Goal: Task Accomplishment & Management: Use online tool/utility

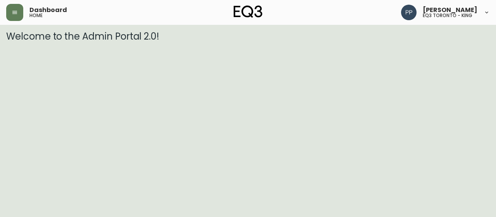
click at [10, 13] on button "button" at bounding box center [14, 12] width 17 height 17
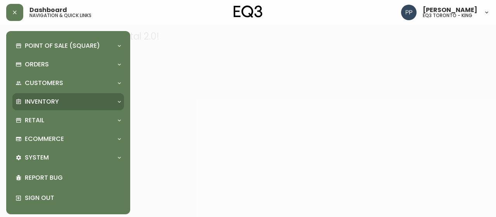
click at [46, 100] on p "Inventory" at bounding box center [42, 101] width 34 height 9
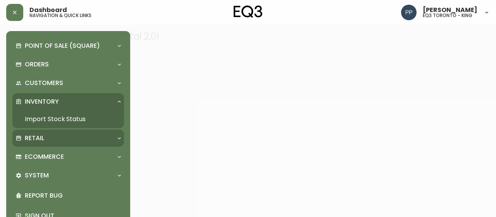
click at [42, 135] on p "Retail" at bounding box center [34, 138] width 19 height 9
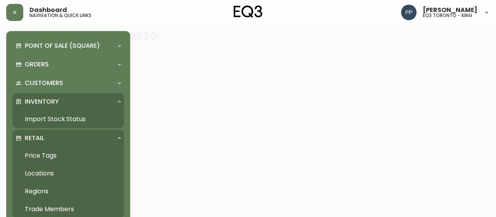
click at [48, 153] on link "Price Tags" at bounding box center [68, 156] width 112 height 18
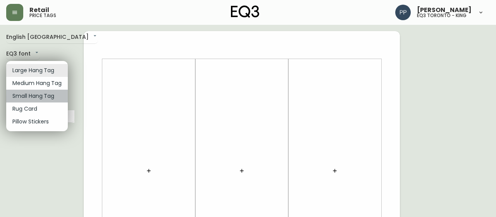
click at [49, 95] on li "Small Hang Tag" at bounding box center [37, 96] width 62 height 13
type input "small"
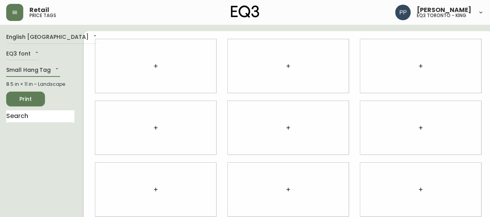
click at [154, 66] on div at bounding box center [155, 65] width 121 height 53
click at [148, 66] on button "button" at bounding box center [156, 66] width 16 height 16
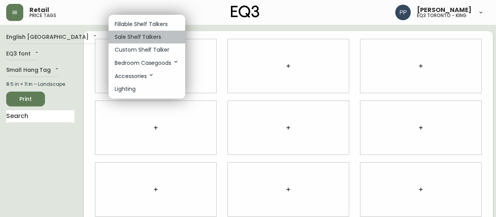
click at [150, 37] on p "Sale Shelf Talkers" at bounding box center [138, 37] width 47 height 8
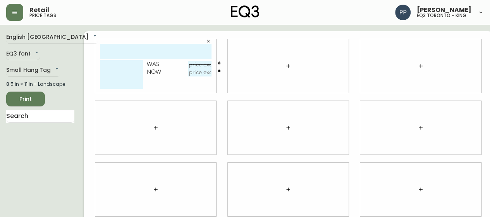
click at [153, 58] on input "text" at bounding box center [156, 51] width 112 height 15
type input "MONARCH CHEST"
click at [188, 65] on input "text" at bounding box center [199, 65] width 23 height 8
type input "$2199"
click at [197, 74] on input "text" at bounding box center [199, 73] width 23 height 8
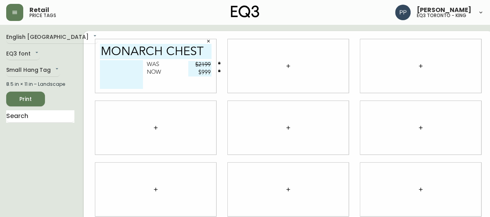
type input "$999"
click at [112, 63] on textarea at bounding box center [121, 74] width 43 height 29
paste textarea "[PHONE_NUMBER]"
click at [100, 70] on textarea "[PHONE_NUMBER]" at bounding box center [121, 74] width 43 height 29
click at [129, 62] on textarea "[PHONE_NUMBER]" at bounding box center [121, 74] width 43 height 29
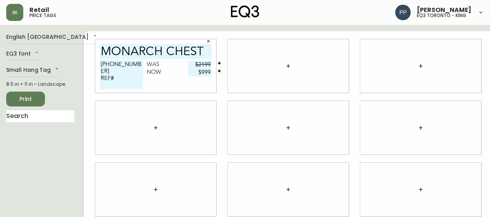
drag, startPoint x: 131, startPoint y: 64, endPoint x: 84, endPoint y: 61, distance: 47.0
click at [90, 61] on div "MONARCH CHEST [PHONE_NUMBER] REF# Was $2199 Now $999" at bounding box center [156, 66] width 133 height 62
click at [372, 110] on div at bounding box center [420, 127] width 121 height 53
drag, startPoint x: 129, startPoint y: 63, endPoint x: 89, endPoint y: 59, distance: 40.5
click at [95, 59] on div "MONARCH CHEST [PHONE_NUMBER] REF# Was $2199 Now $999" at bounding box center [155, 65] width 121 height 53
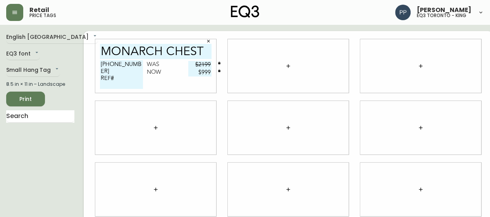
drag, startPoint x: 211, startPoint y: 105, endPoint x: 236, endPoint y: 155, distance: 56.2
click at [217, 108] on div "MONARCH CHEST [PHONE_NUMBER] REF# Was $2199 Now $999" at bounding box center [288, 189] width 409 height 316
drag, startPoint x: 219, startPoint y: 203, endPoint x: 212, endPoint y: 216, distance: 14.6
click at [222, 214] on div at bounding box center [288, 190] width 133 height 62
click at [117, 76] on textarea "[PHONE_NUMBER] REF#" at bounding box center [121, 74] width 43 height 29
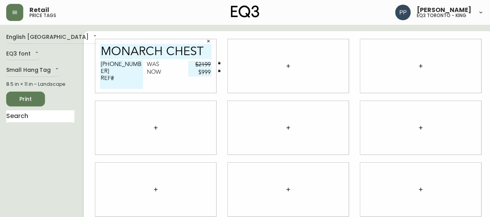
paste textarea "[PHONE_NUMBER]"
drag, startPoint x: 115, startPoint y: 72, endPoint x: 88, endPoint y: 65, distance: 28.2
click at [95, 65] on div "MONARCH CHEST [PHONE_NUMBER] REF# [PHONE_NUMBER] Was $2199 Now $999" at bounding box center [155, 65] width 121 height 53
click at [100, 70] on textarea "[PHONE_NUMBER]" at bounding box center [121, 74] width 43 height 29
click at [128, 66] on textarea "[PHONE_NUMBER]" at bounding box center [121, 74] width 43 height 29
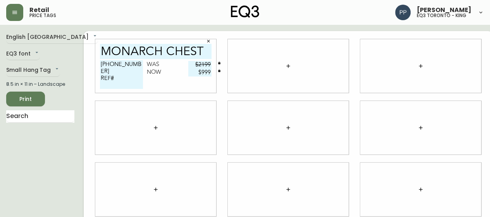
drag, startPoint x: 377, startPoint y: 112, endPoint x: 328, endPoint y: 103, distance: 50.1
click at [377, 112] on div at bounding box center [420, 127] width 121 height 53
click at [125, 75] on textarea "[PHONE_NUMBER] REF#" at bounding box center [121, 74] width 43 height 29
type textarea "[PHONE_NUMBER] REF#75"
click at [243, 191] on div at bounding box center [288, 188] width 121 height 53
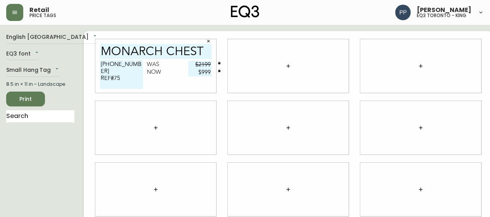
click at [363, 56] on div at bounding box center [420, 65] width 121 height 53
click at [285, 64] on icon "button" at bounding box center [288, 66] width 6 height 6
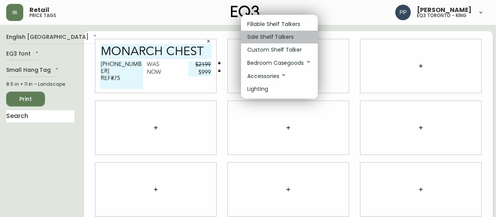
click at [291, 38] on p "Sale Shelf Talkers" at bounding box center [270, 37] width 47 height 8
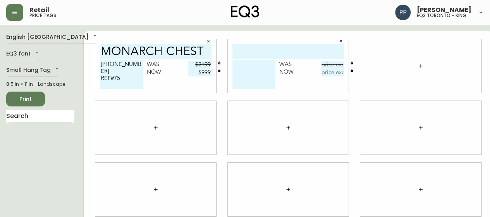
click at [418, 64] on icon "button" at bounding box center [421, 66] width 6 height 6
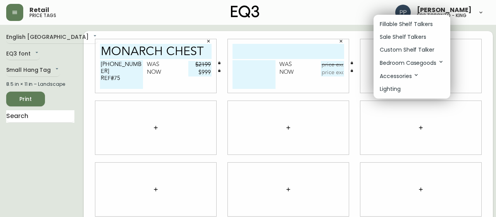
click at [401, 36] on p "Sale Shelf Talkers" at bounding box center [403, 37] width 47 height 8
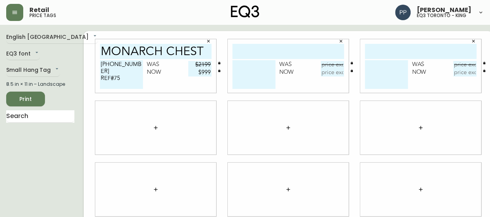
click at [307, 50] on input "text" at bounding box center [289, 51] width 112 height 15
drag, startPoint x: 226, startPoint y: 50, endPoint x: 336, endPoint y: 55, distance: 110.2
click at [336, 55] on div "BOOM NIGHSTAND Was Now" at bounding box center [288, 65] width 121 height 53
type input "BOOM NIGHSTAND"
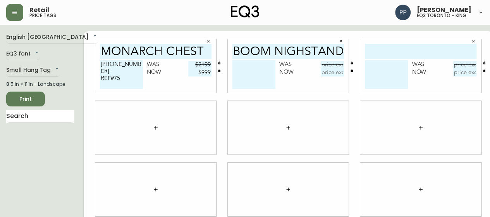
click at [389, 52] on input "text" at bounding box center [421, 51] width 112 height 15
paste input "BOOM NIGHSTAND"
type input "BOOM NIGHSTAND"
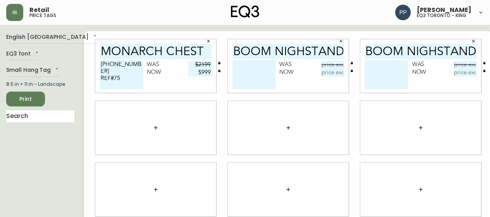
click at [328, 65] on input "text" at bounding box center [332, 65] width 23 height 8
type input "$499"
click at [457, 64] on input "text" at bounding box center [464, 65] width 23 height 8
type input "$499"
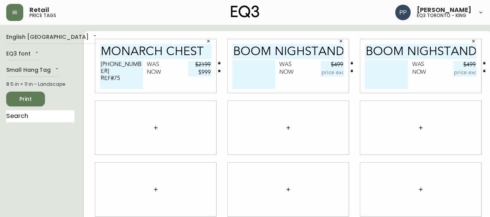
click at [321, 74] on input "text" at bounding box center [332, 73] width 23 height 8
type input "$249"
click at [455, 72] on input "text" at bounding box center [464, 73] width 23 height 8
type input "$249"
click at [242, 66] on textarea at bounding box center [254, 74] width 43 height 29
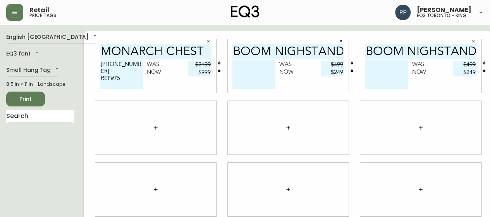
paste textarea "[PHONE_NUMBER]"
type textarea "[PHONE_NUMBER]"
drag, startPoint x: 276, startPoint y: 62, endPoint x: 348, endPoint y: 66, distance: 72.2
click at [345, 66] on div "BOOM NIGHSTAND [PHONE_NUMBER] Was $499 Now $249" at bounding box center [288, 66] width 133 height 62
click at [365, 63] on textarea at bounding box center [386, 74] width 43 height 29
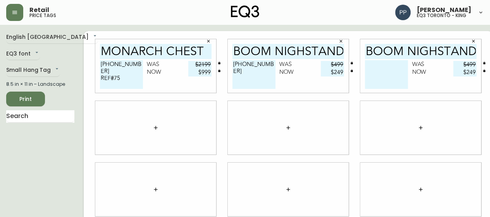
paste textarea "[PHONE_NUMBER]"
type textarea "[PHONE_NUMBER]"
drag, startPoint x: 262, startPoint y: 65, endPoint x: 258, endPoint y: 62, distance: 5.1
click at [261, 64] on textarea "[PHONE_NUMBER]" at bounding box center [254, 74] width 43 height 29
type textarea "[PHONE_NUMBER] REF#"
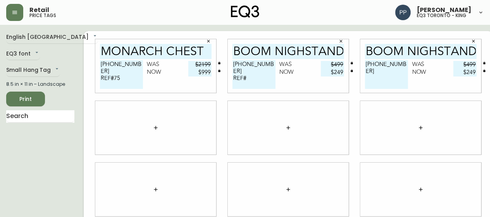
click at [391, 64] on textarea "[PHONE_NUMBER]" at bounding box center [386, 74] width 43 height 29
type textarea "[PHONE_NUMBER] REF#"
drag, startPoint x: 259, startPoint y: 64, endPoint x: 223, endPoint y: 65, distance: 36.0
click at [228, 65] on div "BOOM NIGHSTAND [PHONE_NUMBER] REF# Was $499 Now $249" at bounding box center [288, 65] width 121 height 53
click at [253, 72] on textarea "[PHONE_NUMBER] REF#" at bounding box center [254, 74] width 43 height 29
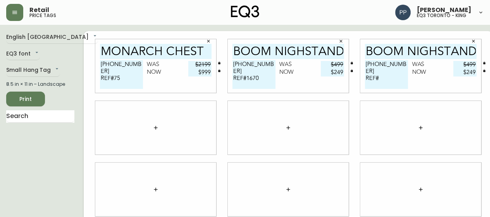
type textarea "[PHONE_NUMBER] REF#1670"
click at [381, 71] on textarea "[PHONE_NUMBER] REF#" at bounding box center [386, 74] width 43 height 29
type textarea "[PHONE_NUMBER] REF#1671"
click at [401, 148] on div at bounding box center [420, 127] width 121 height 53
drag, startPoint x: 133, startPoint y: 124, endPoint x: 140, endPoint y: 126, distance: 7.7
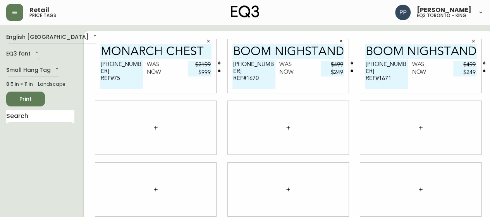
click at [133, 124] on div at bounding box center [155, 127] width 121 height 53
click at [148, 126] on button "button" at bounding box center [156, 128] width 16 height 16
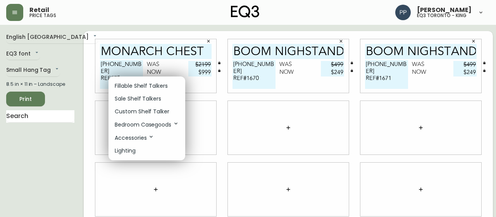
click at [157, 98] on p "Sale Shelf Talkers" at bounding box center [138, 99] width 47 height 8
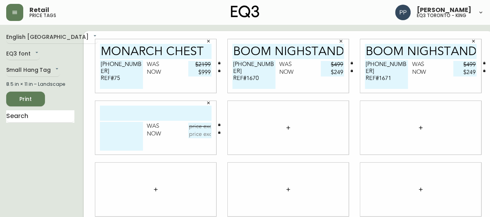
click at [147, 109] on input "text" at bounding box center [156, 112] width 112 height 15
type input "BOOM CHEST"
click at [195, 126] on input "text" at bounding box center [199, 126] width 23 height 8
type input "$2199"
click at [197, 135] on input "text" at bounding box center [199, 134] width 23 height 8
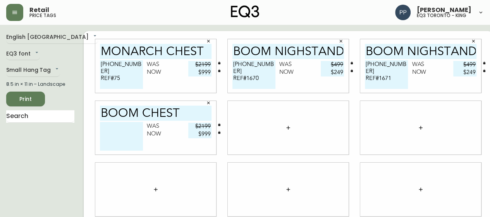
type input "$999"
click at [373, 5] on div "Retail price tags [PERSON_NAME] eq3 [GEOGRAPHIC_DATA] - king" at bounding box center [245, 12] width 478 height 25
click at [122, 128] on textarea at bounding box center [121, 136] width 43 height 29
paste textarea "[PHONE_NUMBER]"
click at [122, 128] on textarea "[PHONE_NUMBER]" at bounding box center [121, 136] width 43 height 29
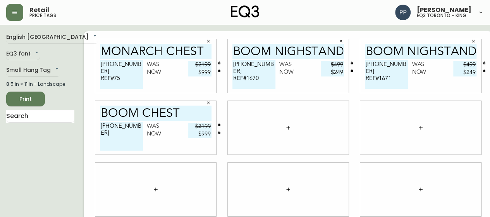
click at [129, 126] on textarea "[PHONE_NUMBER]" at bounding box center [121, 136] width 43 height 29
click at [386, 127] on div at bounding box center [420, 127] width 121 height 53
click at [391, 134] on div at bounding box center [420, 127] width 121 height 53
click at [119, 133] on textarea "[PHONE_NUMBER] REF#" at bounding box center [121, 136] width 43 height 29
type textarea "[PHONE_NUMBER] REF#5"
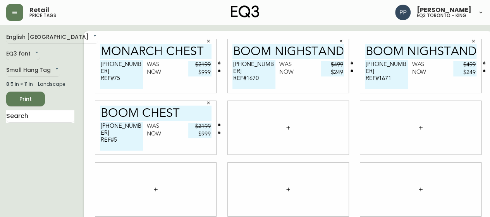
click at [363, 117] on div at bounding box center [420, 127] width 121 height 53
drag, startPoint x: 409, startPoint y: 120, endPoint x: 390, endPoint y: 114, distance: 19.0
click at [409, 119] on div at bounding box center [420, 127] width 121 height 53
click at [282, 130] on button "button" at bounding box center [289, 128] width 16 height 16
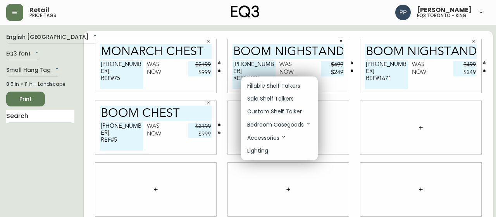
click at [287, 97] on p "Sale Shelf Talkers" at bounding box center [270, 99] width 47 height 8
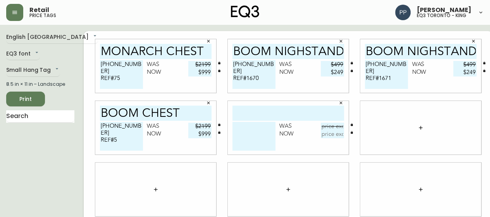
click at [271, 113] on input "text" at bounding box center [289, 112] width 112 height 15
type input "TUBULAR END"
drag, startPoint x: 384, startPoint y: 128, endPoint x: 333, endPoint y: 119, distance: 51.2
click at [384, 126] on div at bounding box center [420, 127] width 121 height 53
click at [245, 129] on textarea at bounding box center [254, 136] width 43 height 29
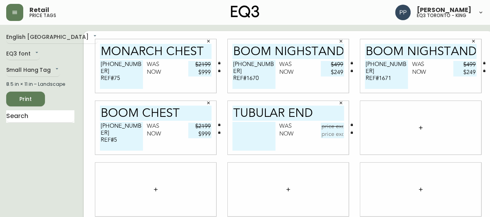
paste textarea "[PHONE_NUMBER]"
click at [375, 118] on div at bounding box center [420, 127] width 121 height 53
click at [243, 134] on textarea "[PHONE_NUMBER] REF#" at bounding box center [254, 136] width 43 height 29
type textarea "[PHONE_NUMBER] REF#62"
click at [321, 128] on input "text" at bounding box center [332, 126] width 23 height 8
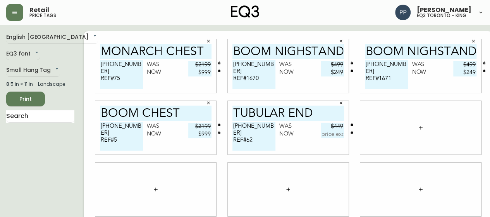
type input "$449"
click at [323, 136] on input "text" at bounding box center [332, 134] width 23 height 8
type input "$99"
drag, startPoint x: 375, startPoint y: 144, endPoint x: 360, endPoint y: 152, distance: 16.7
click at [360, 153] on div at bounding box center [420, 127] width 121 height 53
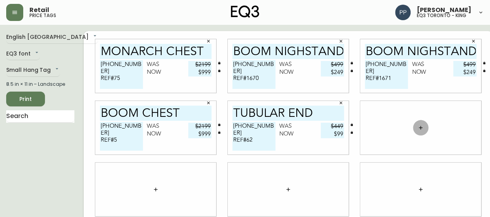
click at [413, 126] on button "button" at bounding box center [421, 128] width 16 height 16
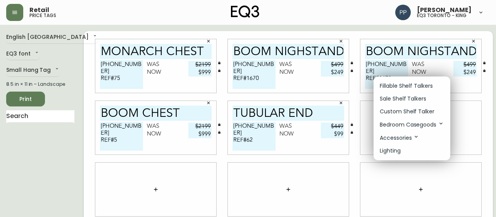
click at [412, 99] on p "Sale Shelf Talkers" at bounding box center [403, 99] width 47 height 8
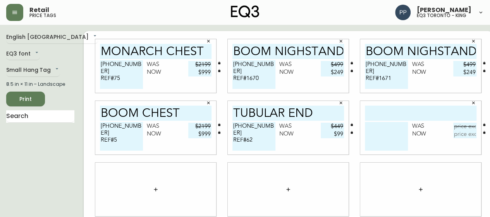
click at [398, 117] on div "Was Now" at bounding box center [420, 127] width 121 height 53
click at [405, 117] on input "text" at bounding box center [421, 112] width 112 height 15
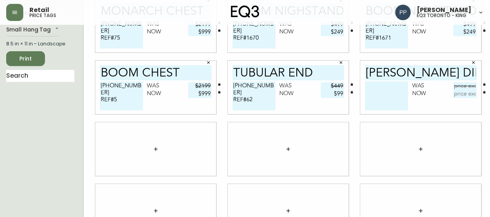
scroll to position [78, 0]
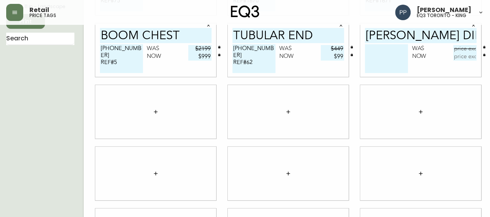
type input "[PERSON_NAME] DINING CHR"
click at [153, 110] on button "button" at bounding box center [156, 112] width 16 height 16
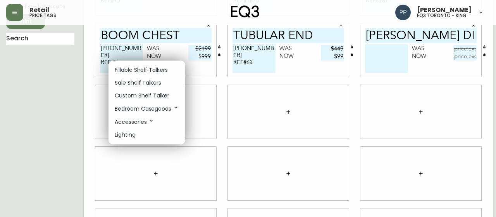
click at [150, 79] on p "Sale Shelf Talkers" at bounding box center [138, 83] width 47 height 8
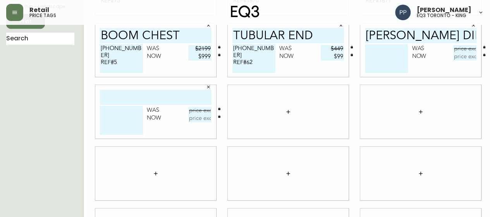
click at [142, 95] on input "text" at bounding box center [156, 97] width 112 height 15
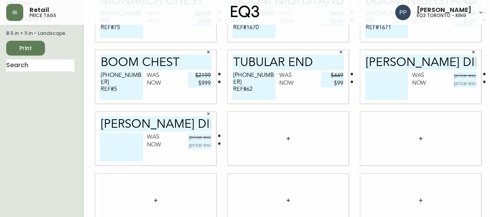
scroll to position [39, 0]
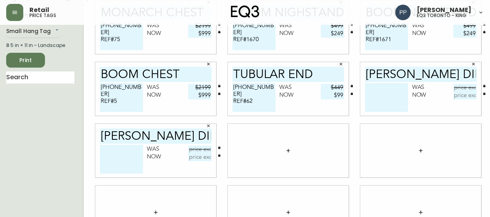
type input "[PERSON_NAME] DINING CHR"
click at [457, 88] on input "text" at bounding box center [464, 88] width 23 height 8
type input "$349"
click at [188, 152] on input "text" at bounding box center [199, 149] width 23 height 8
type input "$349"
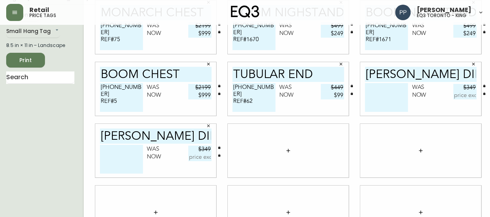
click at [456, 96] on input "text" at bounding box center [464, 95] width 23 height 8
type input "$199"
click at [196, 159] on input "text" at bounding box center [199, 157] width 23 height 8
type input "$199"
click at [371, 93] on textarea at bounding box center [386, 97] width 43 height 29
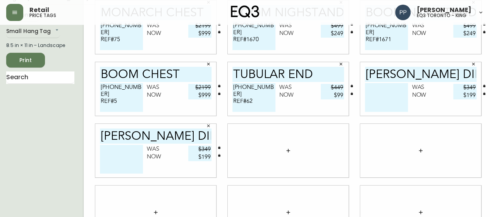
paste textarea "[PHONE_NUMBER]"
type textarea "[PHONE_NUMBER]"
click at [113, 149] on textarea at bounding box center [121, 159] width 43 height 29
paste textarea "[PHONE_NUMBER]"
drag, startPoint x: 109, startPoint y: 148, endPoint x: 379, endPoint y: 90, distance: 276.3
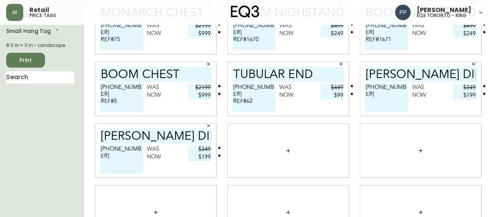
click at [288, 114] on div "MONARCH CHEST [PHONE_NUMBER] REF#75 Was $2199 Now $999 BOOM NIGHSTAND [PHONE_NU…" at bounding box center [288, 150] width 409 height 316
type textarea "[PHONE_NUMBER]"
click at [395, 88] on textarea "[PHONE_NUMBER]" at bounding box center [386, 97] width 43 height 29
type textarea "[PHONE_NUMBER] REF#490"
click at [123, 147] on textarea "[PHONE_NUMBER]" at bounding box center [121, 159] width 43 height 29
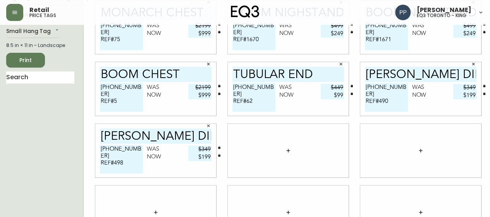
type textarea "[PHONE_NUMBER] REF#498"
click at [394, 139] on div at bounding box center [420, 150] width 121 height 53
click at [305, 152] on div at bounding box center [288, 150] width 121 height 53
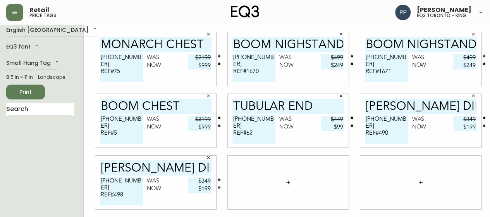
scroll to position [0, 0]
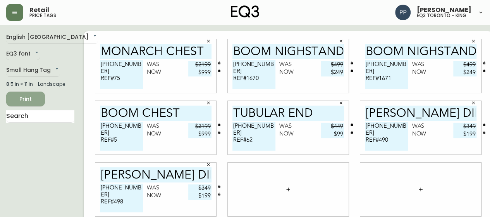
click at [33, 98] on span "Print" at bounding box center [25, 99] width 26 height 10
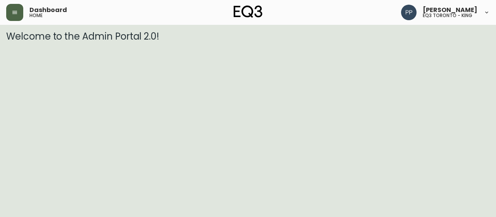
click at [12, 12] on icon "button" at bounding box center [14, 12] width 5 height 3
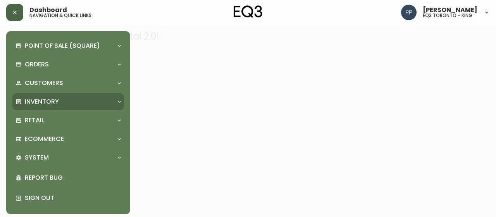
click at [55, 103] on p "Inventory" at bounding box center [42, 101] width 34 height 9
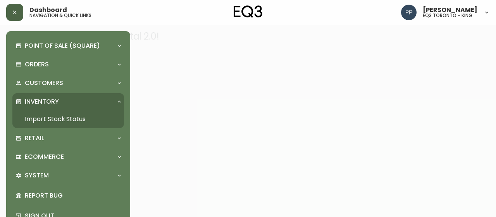
click at [72, 119] on link "Import Stock Status" at bounding box center [68, 119] width 112 height 18
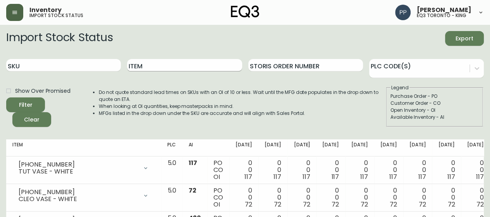
click at [209, 68] on input "Item" at bounding box center [184, 65] width 115 height 12
click at [6, 97] on button "Filter" at bounding box center [25, 104] width 39 height 15
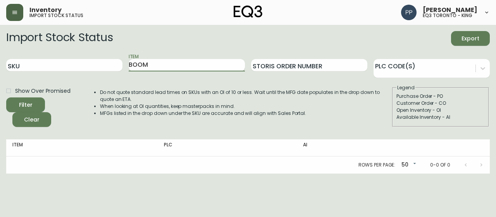
type input "BOOM"
click at [6, 97] on button "Filter" at bounding box center [25, 104] width 39 height 15
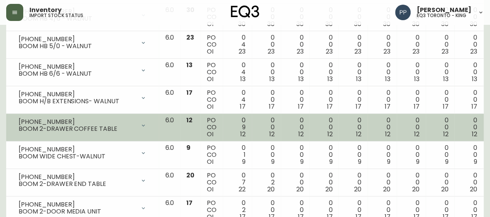
scroll to position [346, 0]
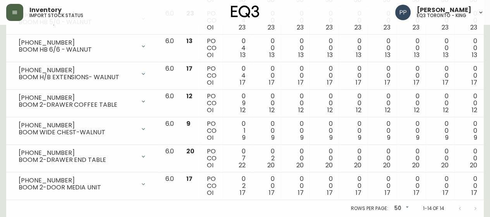
click at [474, 205] on div at bounding box center [467, 208] width 31 height 16
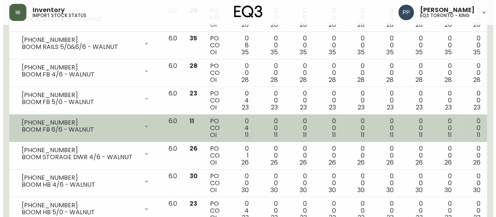
scroll to position [0, 0]
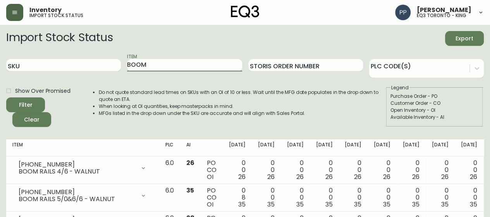
drag, startPoint x: 162, startPoint y: 66, endPoint x: 43, endPoint y: 75, distance: 119.8
click at [46, 76] on div "SKU Item BOOM Storis Order Number PLC Code(s)" at bounding box center [245, 65] width 478 height 25
click at [59, 64] on input "SKU" at bounding box center [63, 65] width 115 height 12
paste input "[PHONE_NUMBER]"
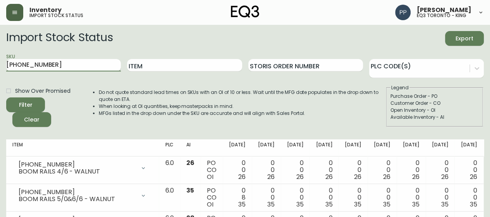
click at [59, 64] on input "[PHONE_NUMBER]" at bounding box center [63, 65] width 115 height 12
type input "[PHONE_NUMBER]"
click at [39, 106] on button "Filter" at bounding box center [25, 104] width 39 height 15
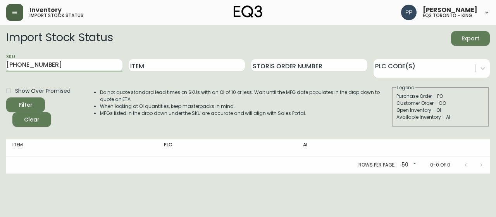
drag, startPoint x: 60, startPoint y: 64, endPoint x: 0, endPoint y: 80, distance: 61.9
click at [0, 80] on main "Import Stock Status Export SKU 6080-431-13 Item Storis Order Number PLC Code(s)…" at bounding box center [248, 99] width 496 height 148
click at [100, 62] on input "SKU" at bounding box center [64, 65] width 116 height 12
paste input "[PHONE_NUMBER]"
drag, startPoint x: 100, startPoint y: 62, endPoint x: 103, endPoint y: 67, distance: 6.1
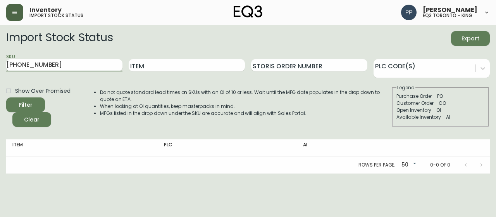
click at [103, 67] on input "[PHONE_NUMBER]" at bounding box center [64, 65] width 116 height 12
type input "[PHONE_NUMBER]"
click at [25, 99] on button "Filter" at bounding box center [25, 104] width 39 height 15
